Goal: Information Seeking & Learning: Learn about a topic

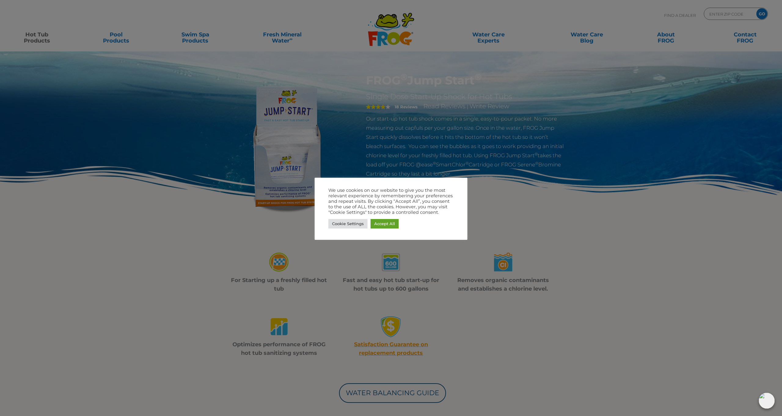
click at [300, 211] on div at bounding box center [391, 208] width 782 height 416
drag, startPoint x: 343, startPoint y: 223, endPoint x: 340, endPoint y: 222, distance: 3.1
click at [343, 223] on link "Cookie Settings" at bounding box center [348, 223] width 39 height 9
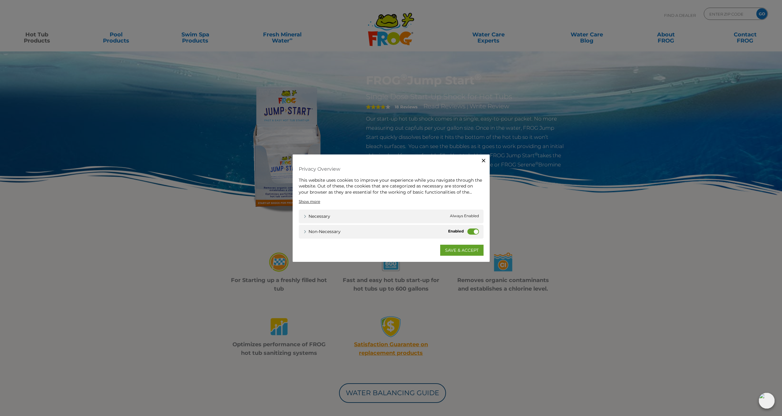
click at [469, 231] on label "Non-necessary" at bounding box center [474, 231] width 12 height 6
click at [0, 0] on input "Non-necessary" at bounding box center [0, 0] width 0 height 0
click at [453, 251] on link "SAVE & ACCEPT" at bounding box center [461, 250] width 43 height 11
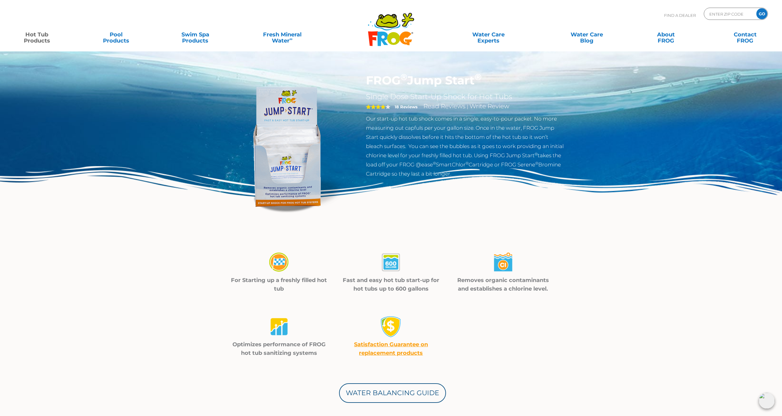
click at [300, 182] on img at bounding box center [287, 143] width 140 height 140
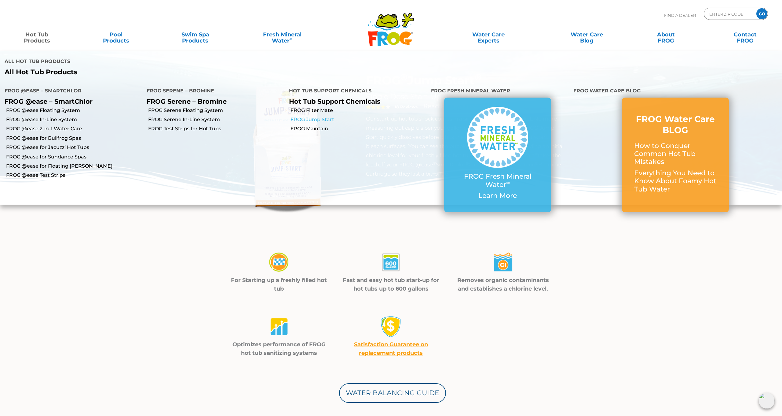
click at [315, 116] on link "FROG Jump Start" at bounding box center [359, 119] width 136 height 7
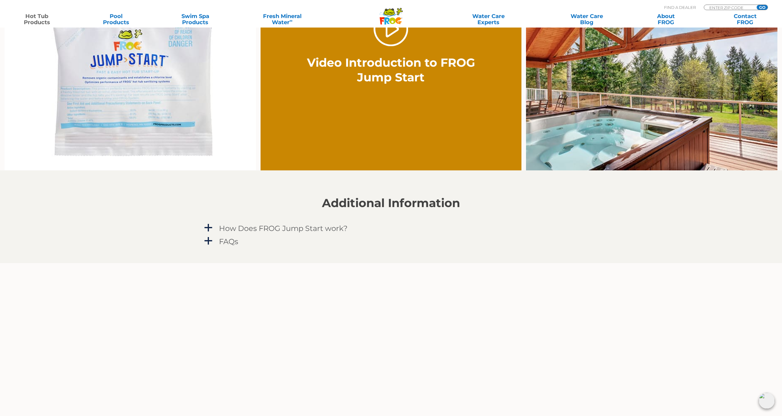
scroll to position [451, 0]
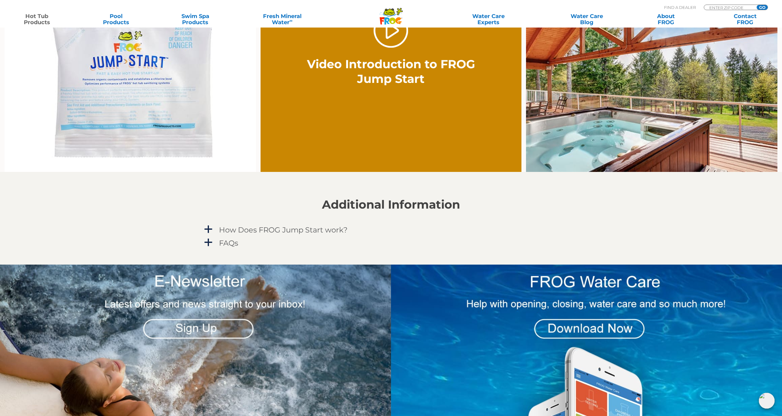
click at [166, 104] on img at bounding box center [131, 81] width 252 height 182
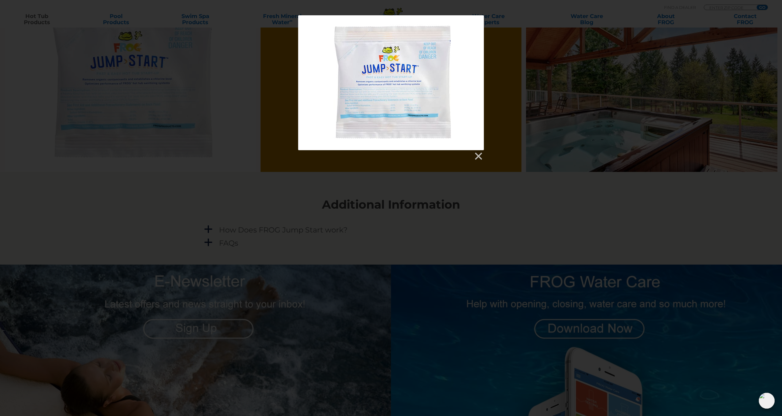
click at [396, 118] on div at bounding box center [391, 82] width 186 height 135
click at [395, 108] on div at bounding box center [391, 82] width 186 height 135
drag, startPoint x: 419, startPoint y: 122, endPoint x: 425, endPoint y: 127, distance: 8.1
click at [425, 127] on div at bounding box center [391, 82] width 186 height 135
click at [410, 110] on div at bounding box center [391, 82] width 186 height 135
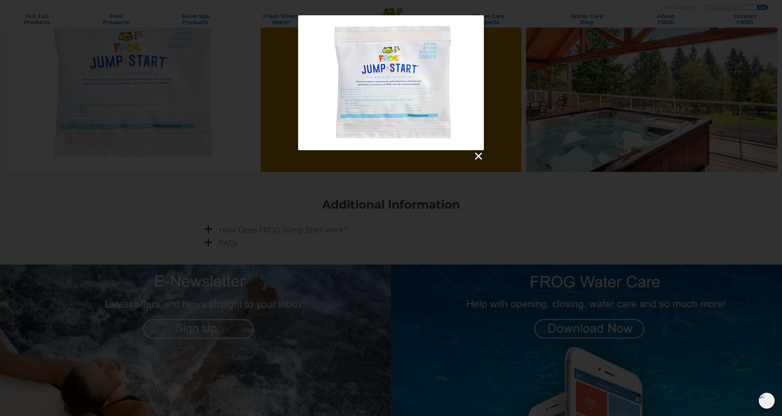
click at [480, 154] on link at bounding box center [478, 156] width 9 height 9
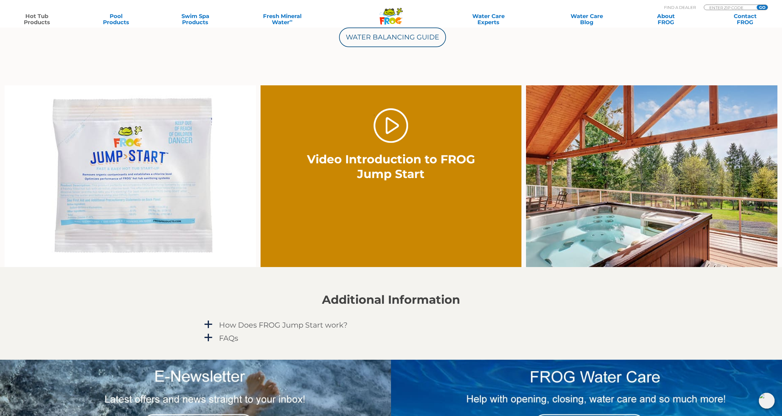
scroll to position [356, 0]
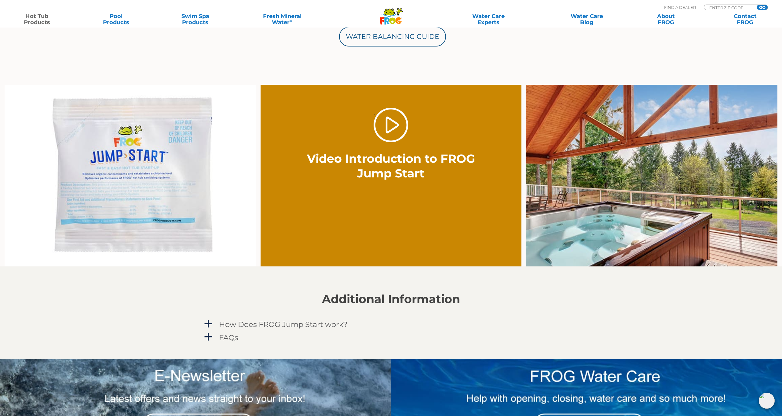
click at [150, 203] on img at bounding box center [131, 176] width 252 height 182
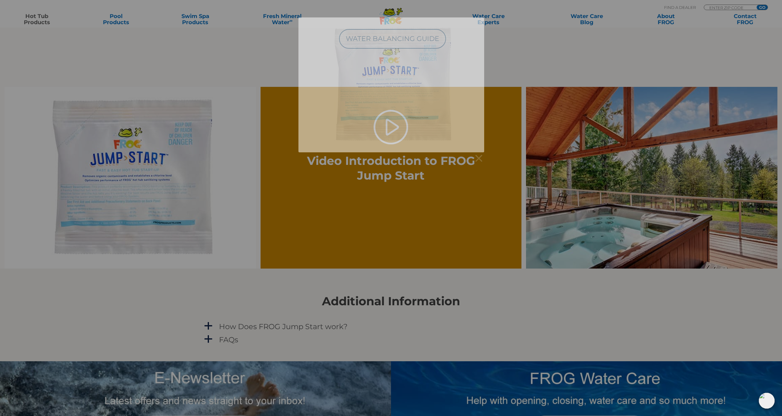
scroll to position [353, 0]
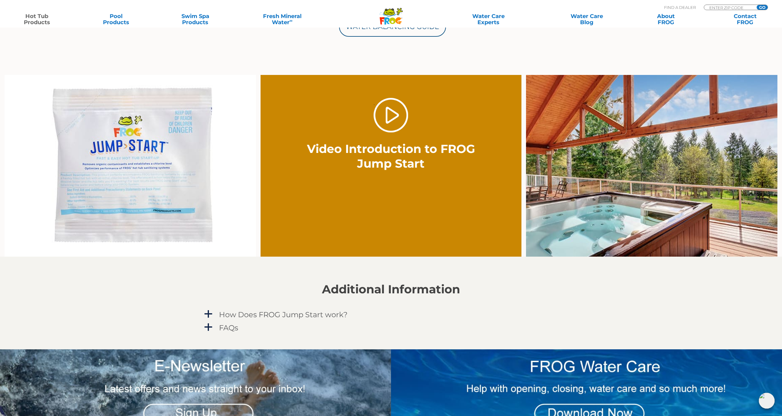
scroll to position [368, 0]
